Goal: Task Accomplishment & Management: Manage account settings

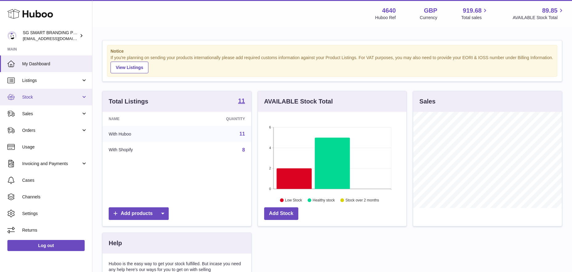
scroll to position [96, 148]
click at [41, 94] on span "Stock" at bounding box center [51, 97] width 59 height 6
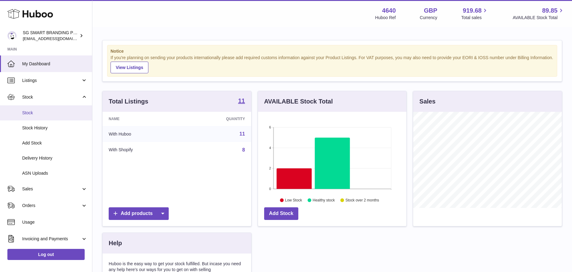
click at [39, 108] on link "Stock" at bounding box center [46, 112] width 92 height 15
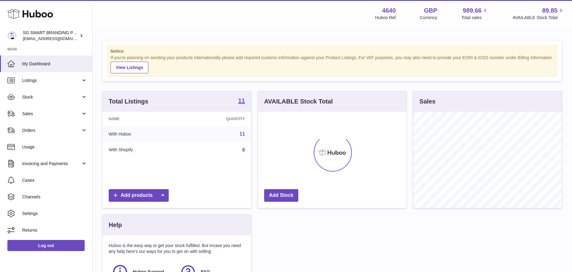
scroll to position [96, 148]
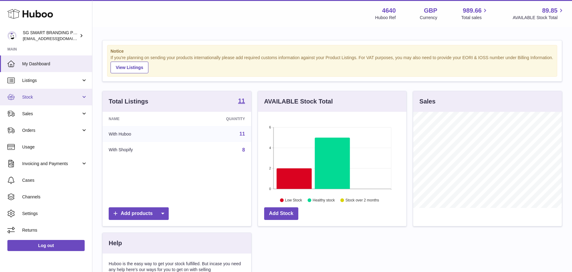
click at [44, 101] on link "Stock" at bounding box center [46, 97] width 92 height 17
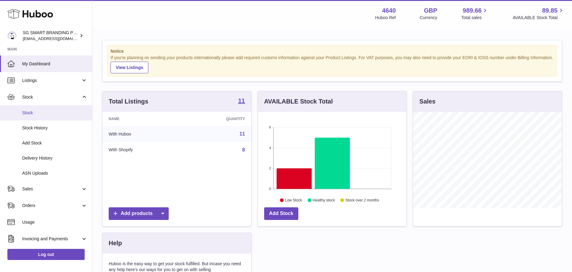
click at [38, 113] on span "Stock" at bounding box center [54, 113] width 65 height 6
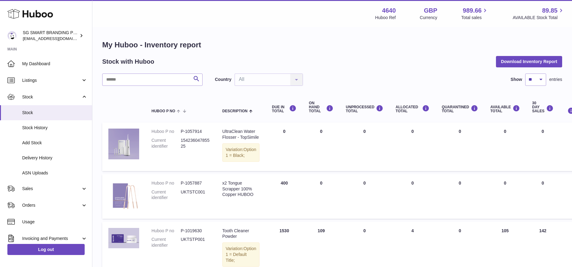
click at [127, 203] on img at bounding box center [123, 195] width 31 height 31
